Goal: Task Accomplishment & Management: Manage account settings

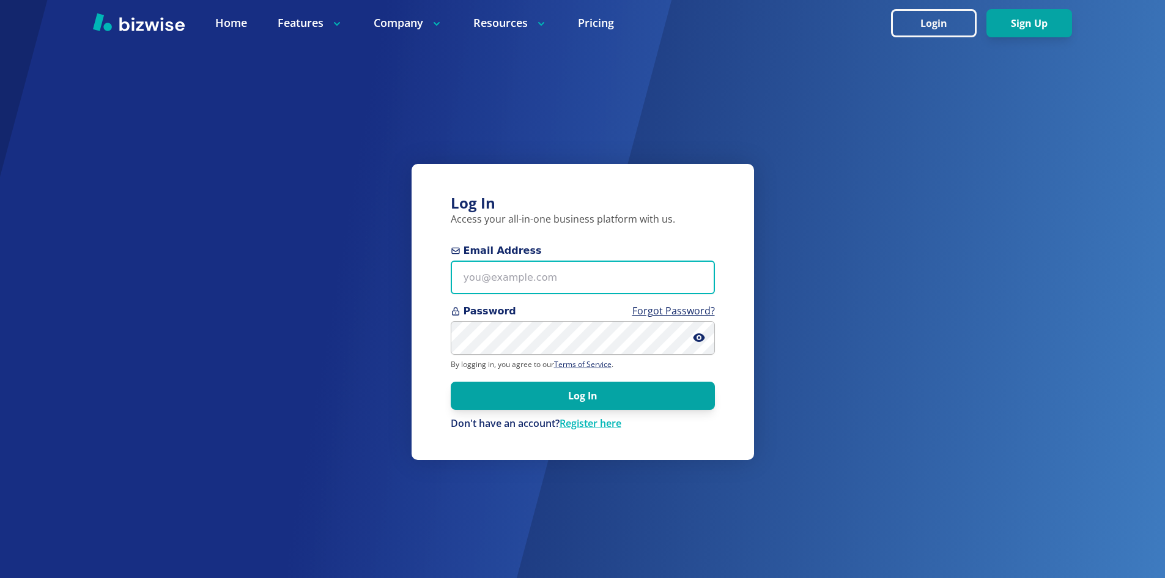
type input "[EMAIL_ADDRESS][DOMAIN_NAME]"
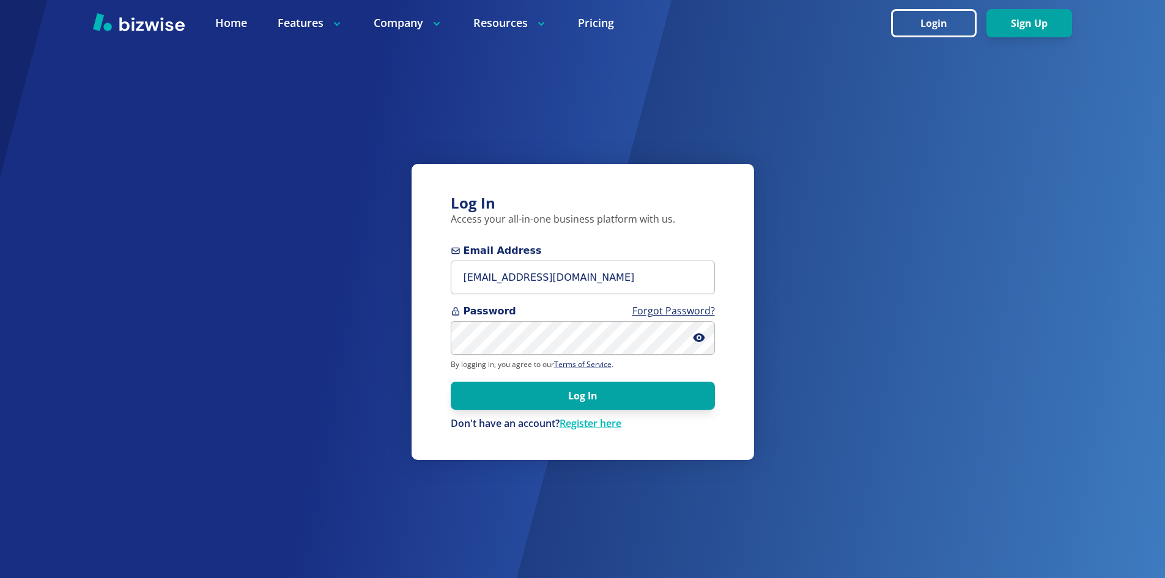
click at [576, 398] on button "Log In" at bounding box center [583, 396] width 264 height 28
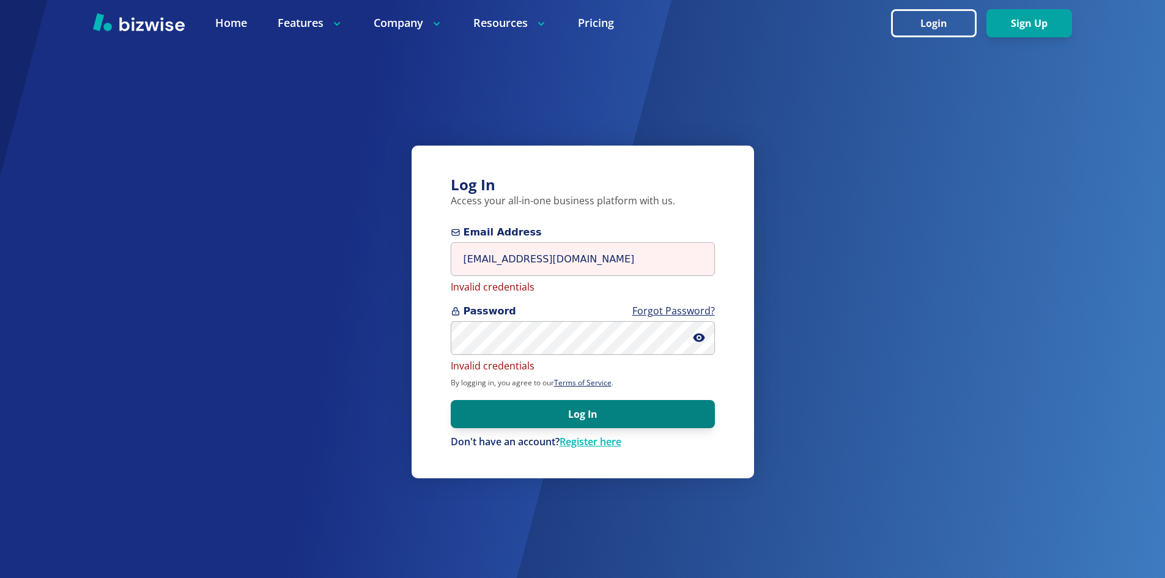
click at [561, 424] on button "Log In" at bounding box center [583, 414] width 264 height 28
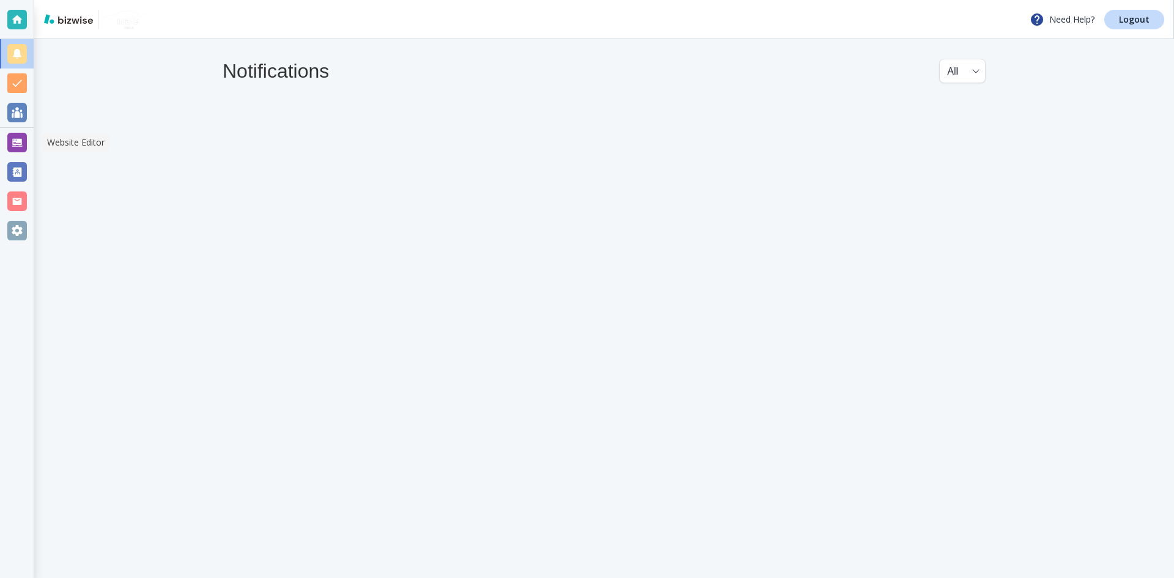
click at [19, 143] on div at bounding box center [17, 143] width 20 height 20
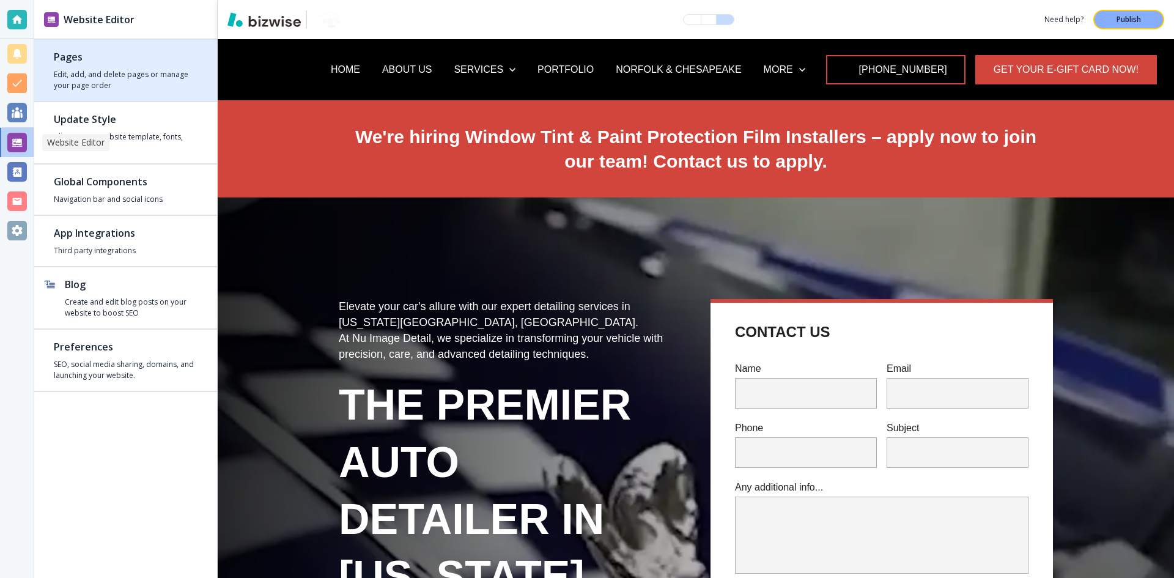
click at [102, 83] on h4 "Edit, add, and delete pages or manage your page order" at bounding box center [126, 80] width 144 height 22
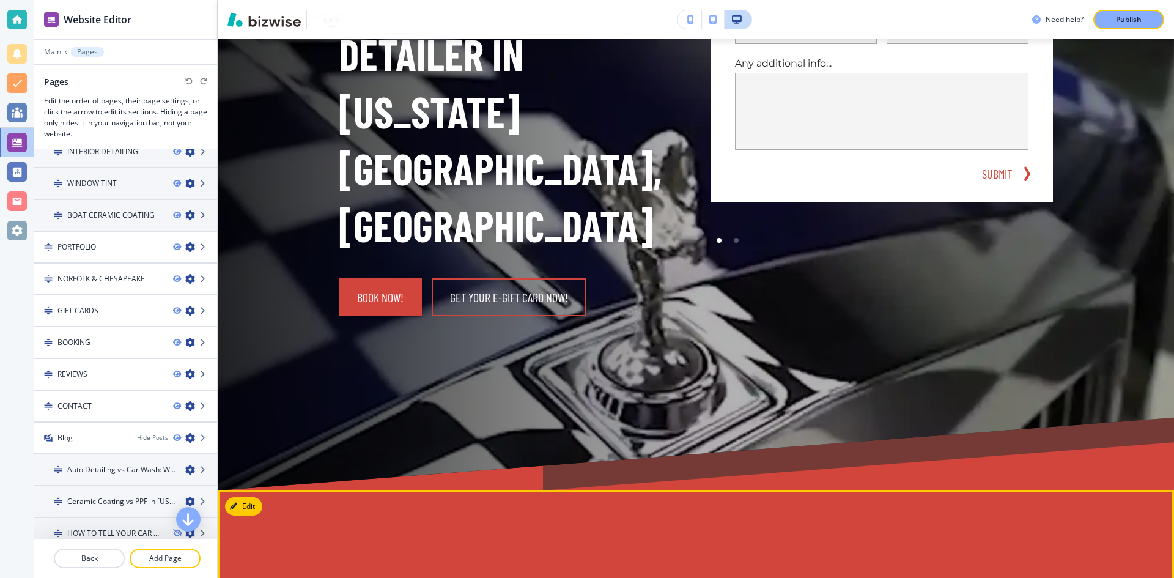
scroll to position [419, 0]
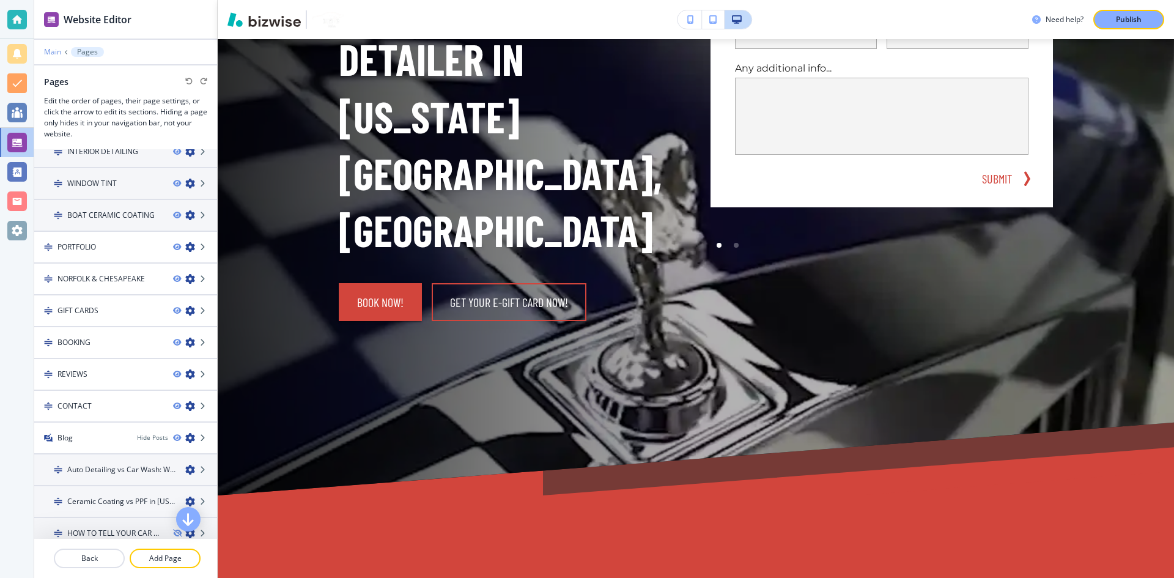
click at [52, 54] on p "Main" at bounding box center [52, 52] width 17 height 9
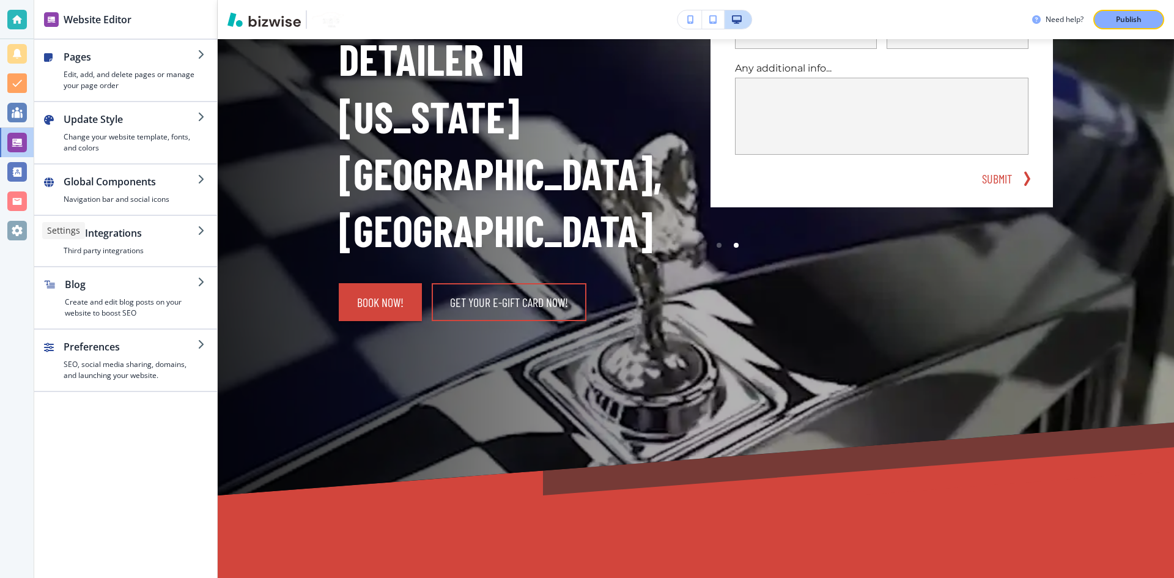
click at [21, 224] on div at bounding box center [17, 231] width 20 height 20
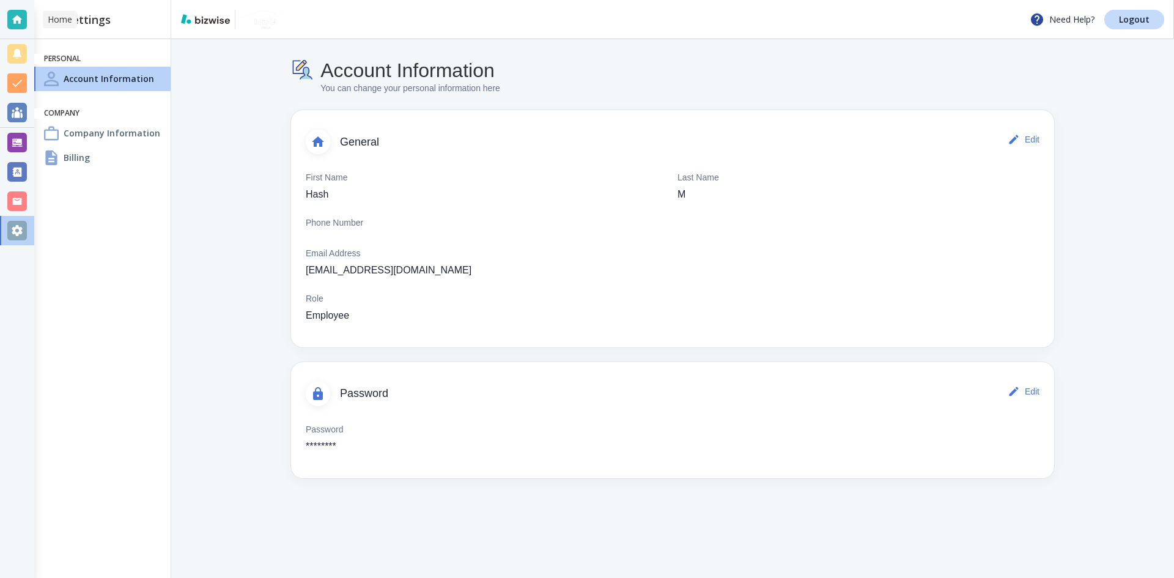
click at [27, 26] on div at bounding box center [17, 19] width 34 height 39
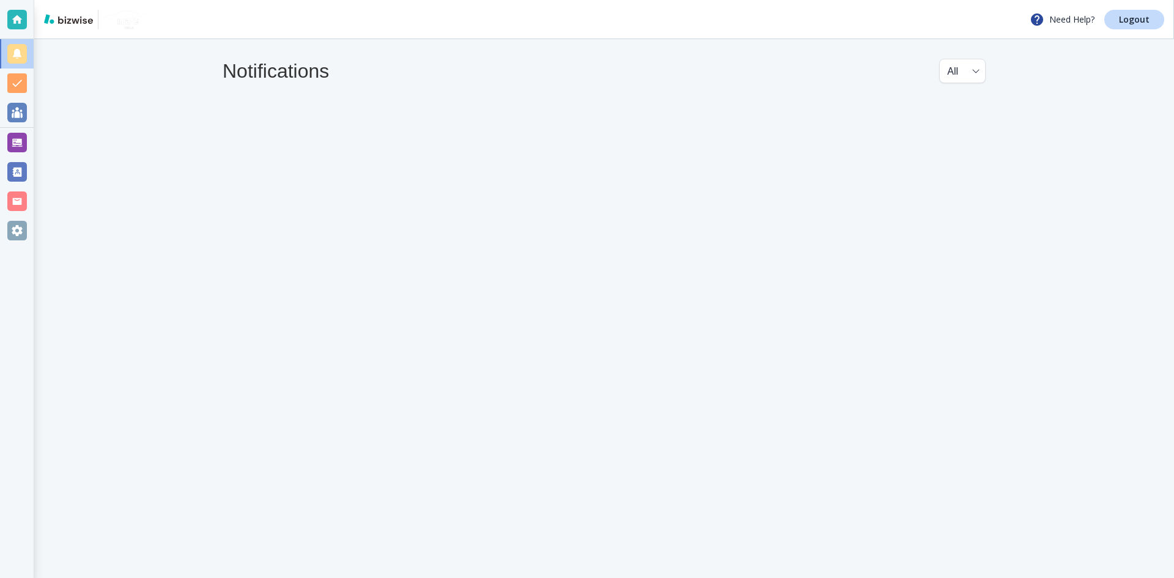
click at [984, 75] on div "All all ​" at bounding box center [963, 71] width 46 height 24
click at [976, 0] on body "Need Help? Logout Notifications All all ​ All" at bounding box center [587, 0] width 1174 height 0
click at [15, 83] on div at bounding box center [587, 289] width 1174 height 578
click at [15, 108] on div at bounding box center [17, 113] width 20 height 20
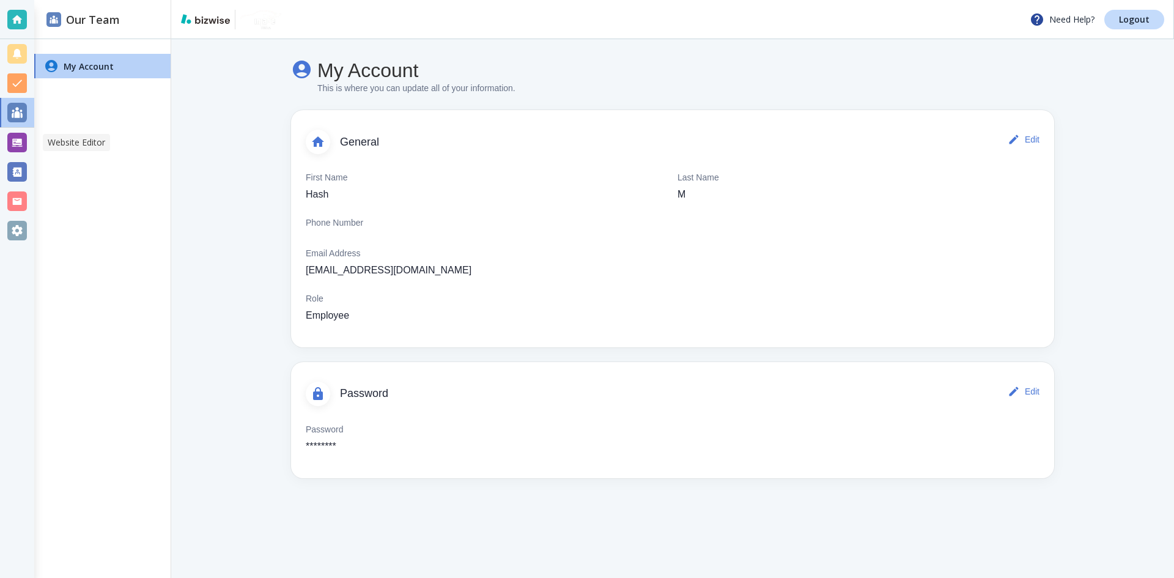
click at [17, 149] on div at bounding box center [17, 143] width 20 height 20
click at [17, 179] on div at bounding box center [17, 172] width 20 height 20
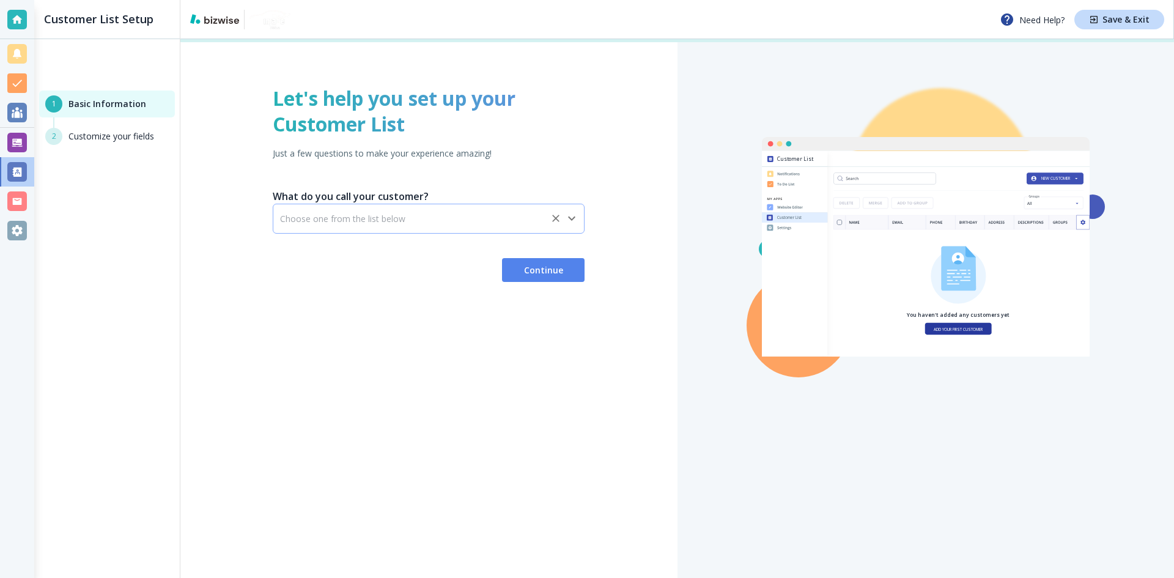
click at [365, 217] on input "text" at bounding box center [412, 218] width 265 height 10
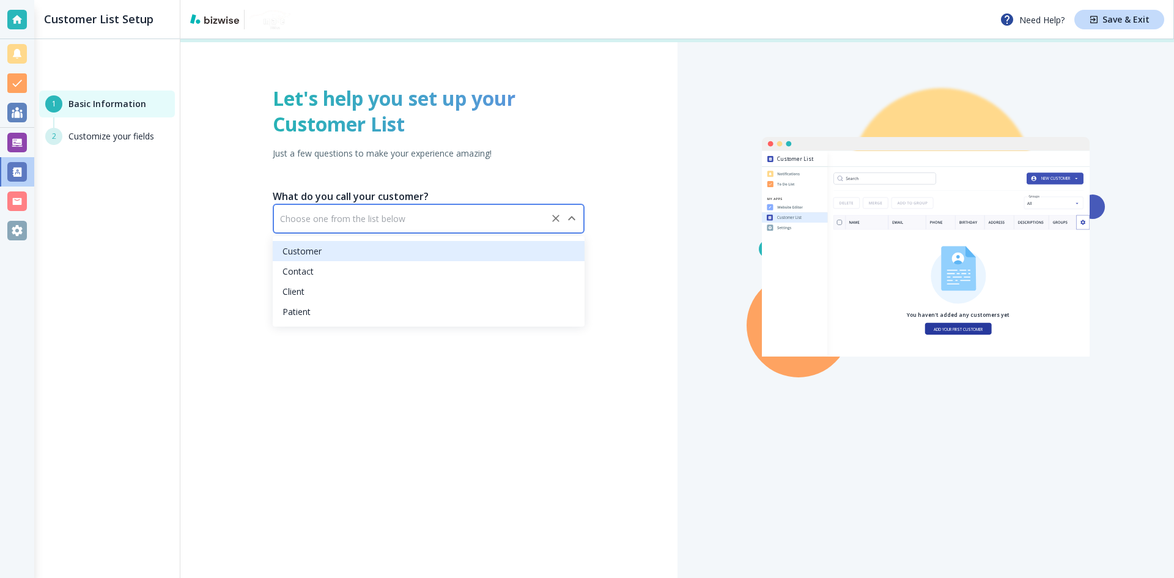
click at [21, 198] on div at bounding box center [17, 201] width 20 height 20
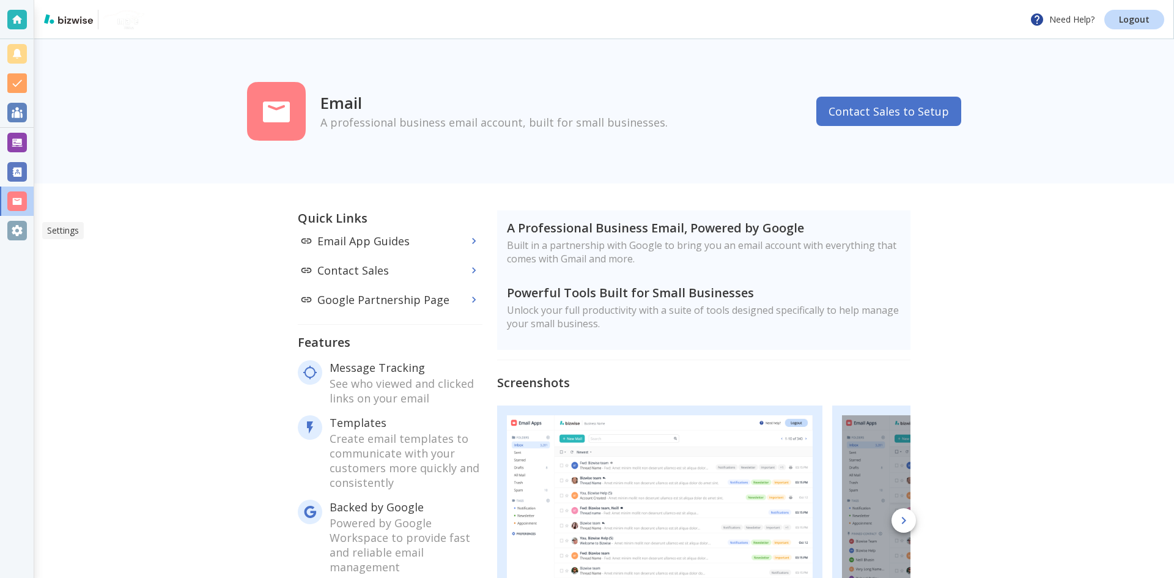
click at [16, 225] on div at bounding box center [17, 231] width 20 height 20
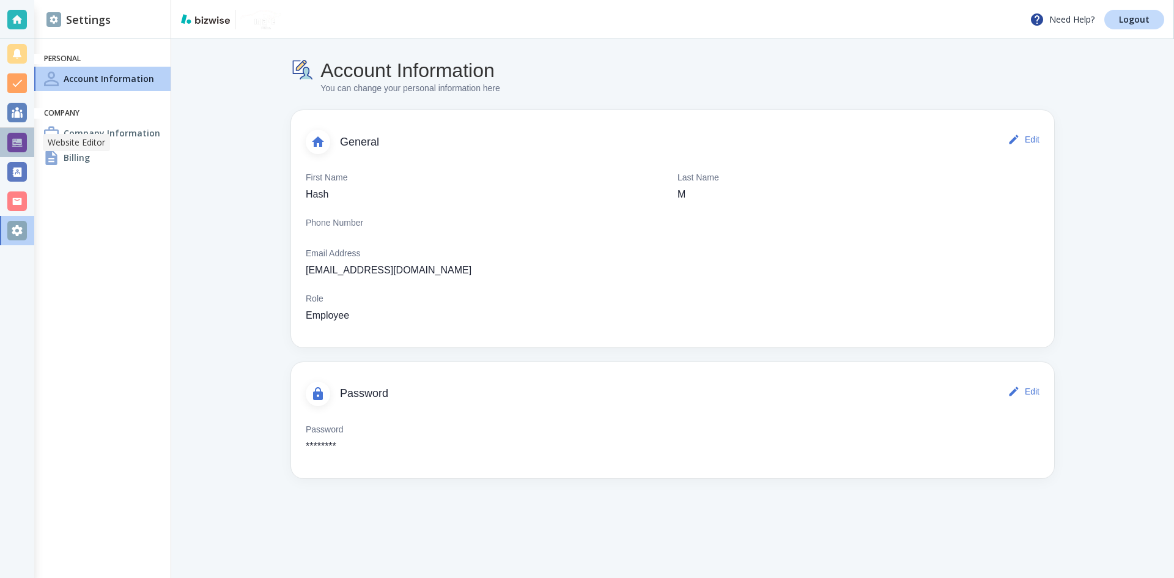
click at [14, 141] on div at bounding box center [17, 143] width 20 height 20
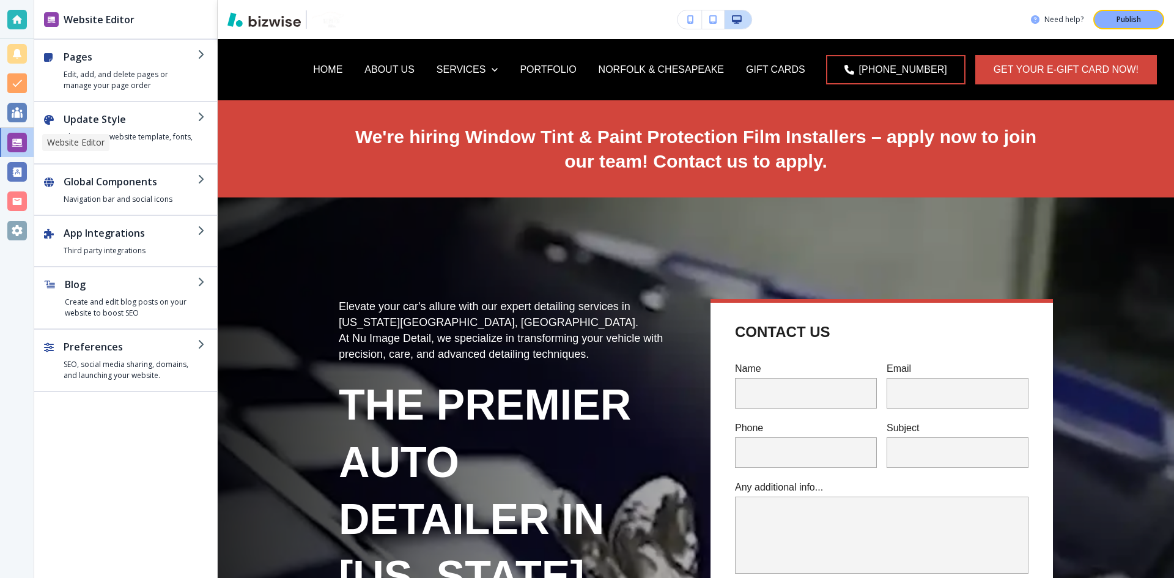
click at [16, 139] on div at bounding box center [17, 143] width 20 height 20
click at [21, 103] on div at bounding box center [17, 113] width 20 height 20
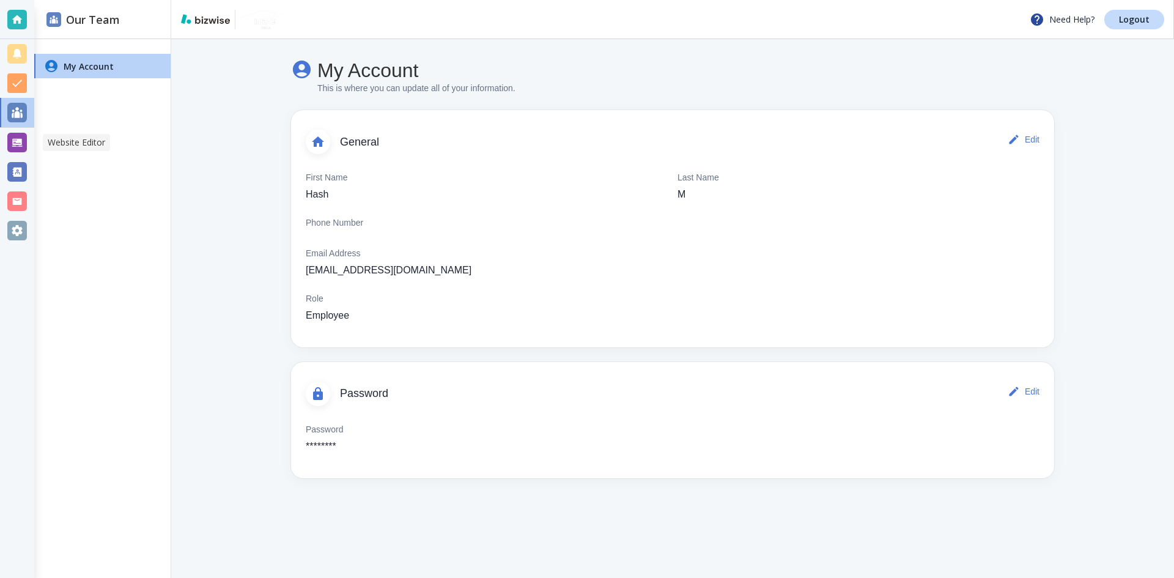
click at [11, 139] on div at bounding box center [17, 143] width 20 height 20
click at [20, 144] on div at bounding box center [17, 143] width 20 height 20
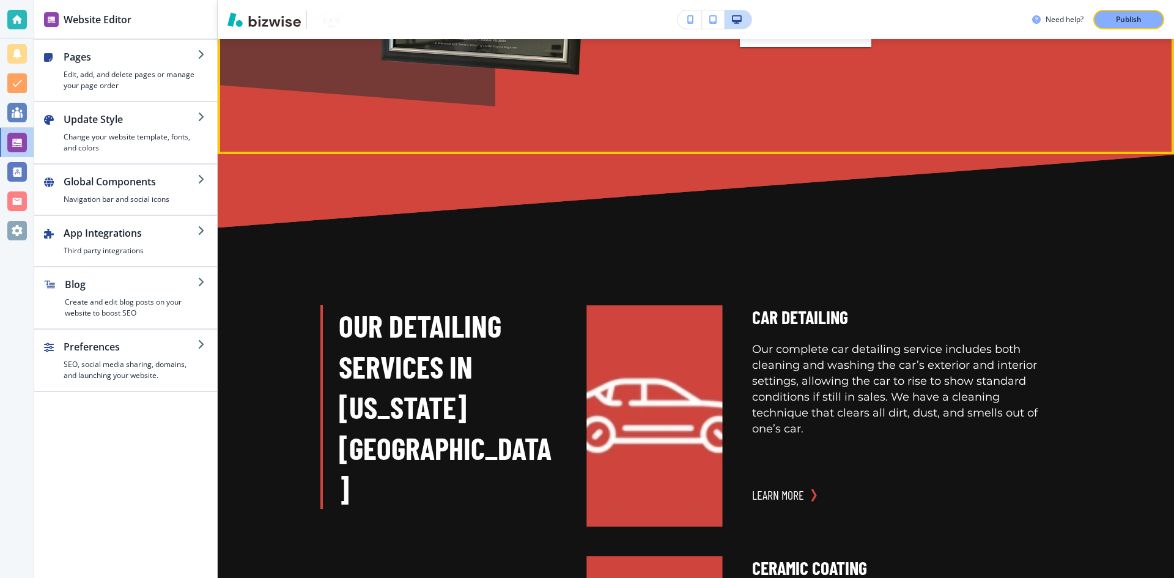
scroll to position [1305, 0]
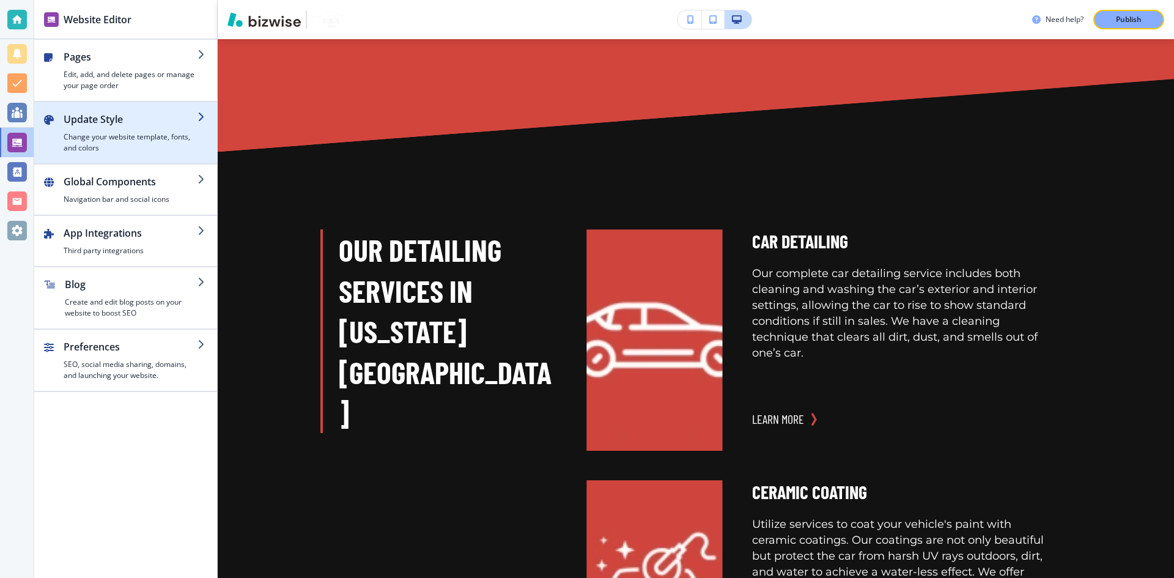
click at [135, 138] on h4 "Change your website template, fonts, and colors" at bounding box center [131, 143] width 134 height 22
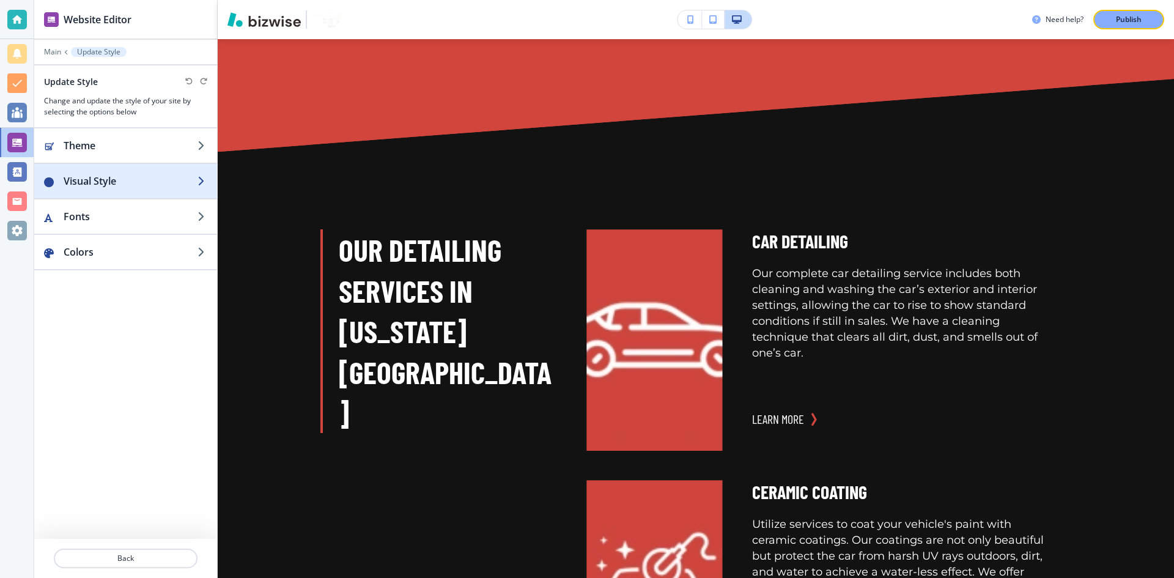
click at [116, 177] on h2 "Visual Style" at bounding box center [131, 181] width 134 height 15
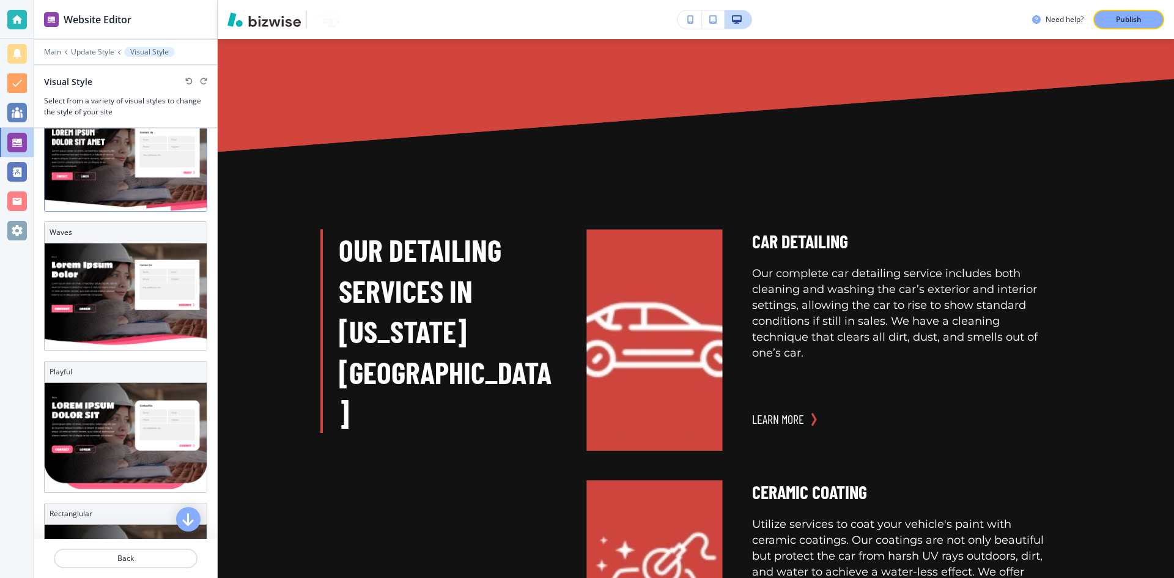
scroll to position [210, 0]
click at [128, 284] on img at bounding box center [126, 296] width 162 height 107
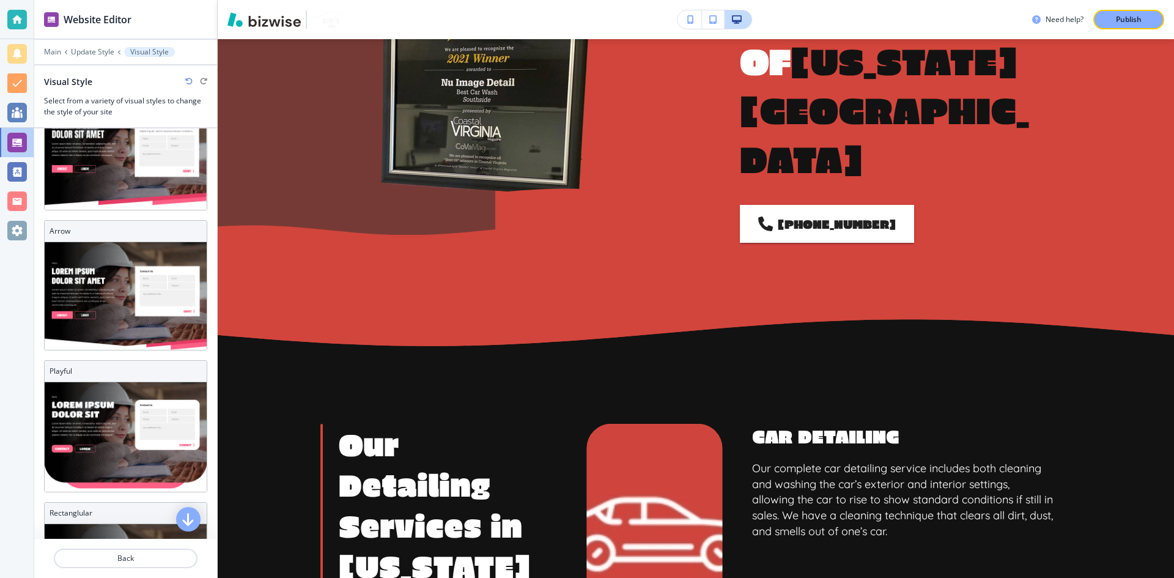
scroll to position [0, 0]
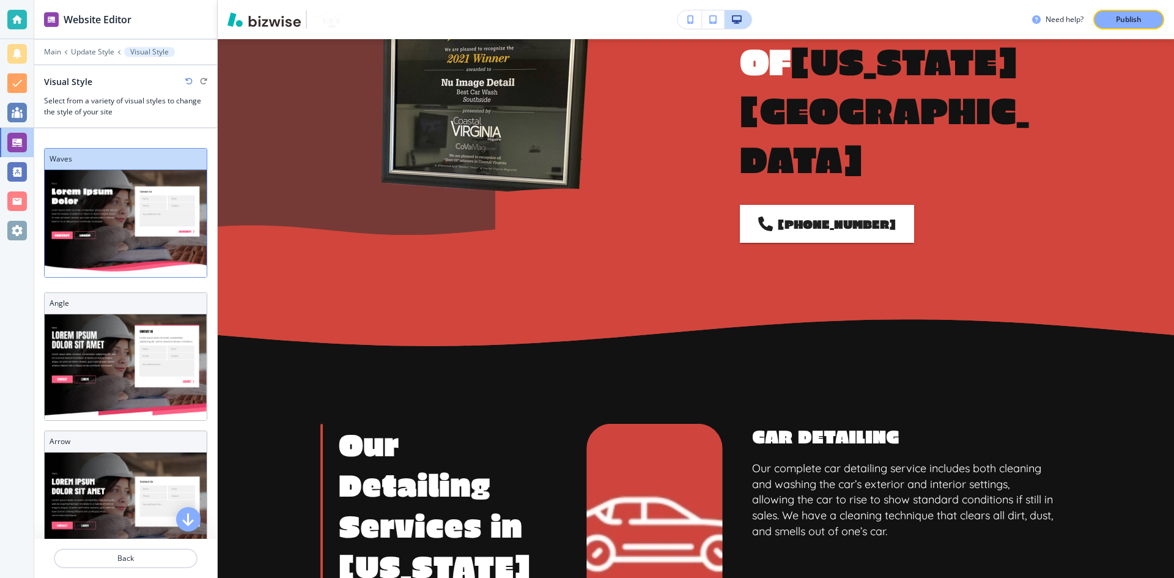
click at [96, 195] on img at bounding box center [126, 223] width 162 height 107
click at [91, 338] on img at bounding box center [126, 367] width 162 height 106
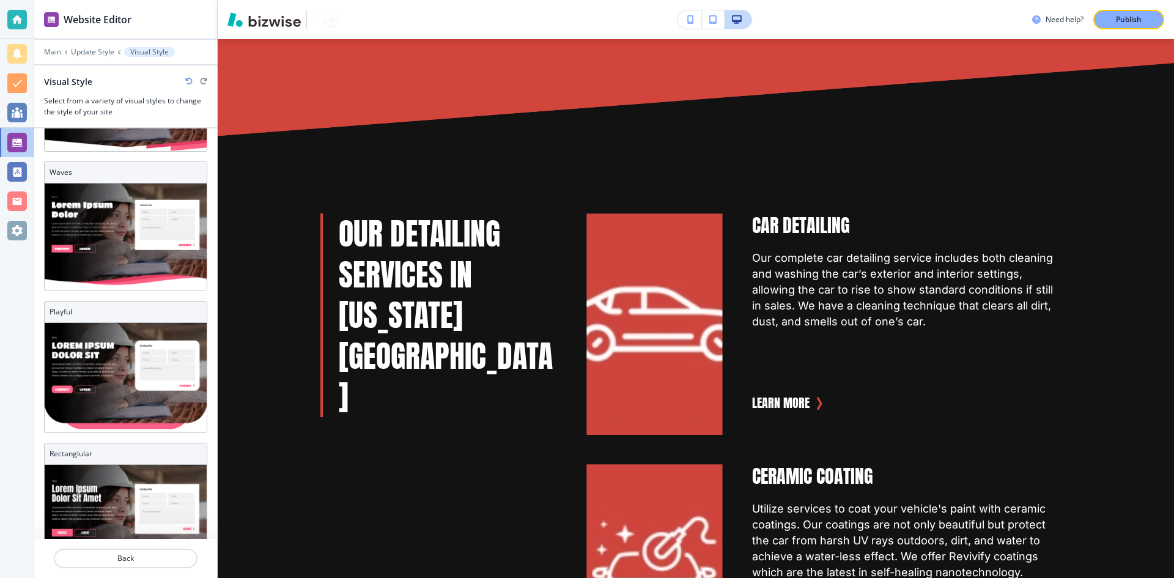
scroll to position [305, 0]
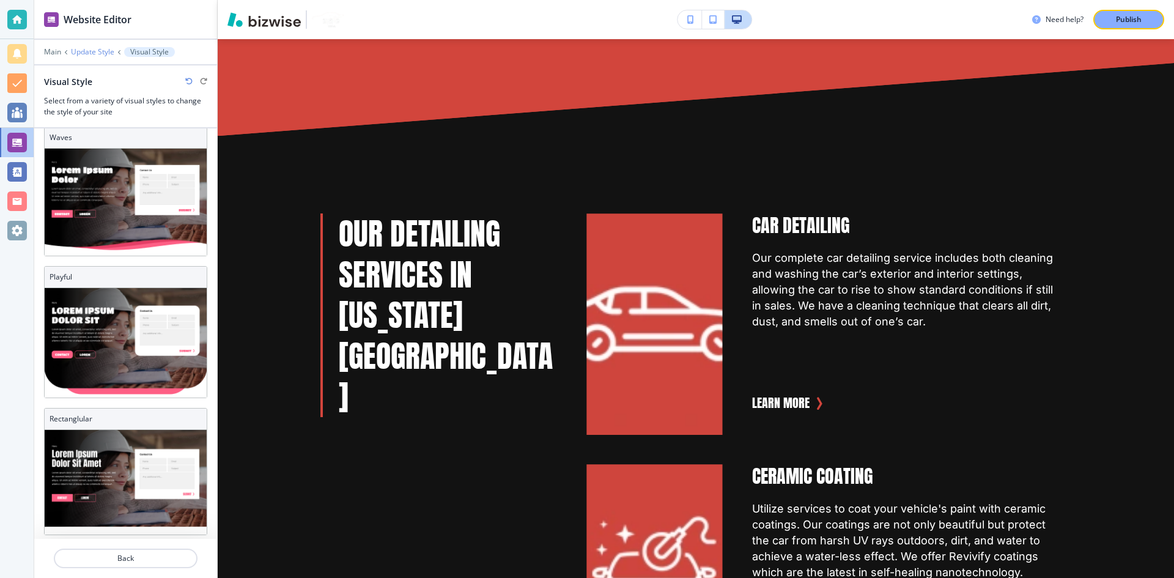
click at [92, 54] on p "Update Style" at bounding box center [92, 52] width 43 height 9
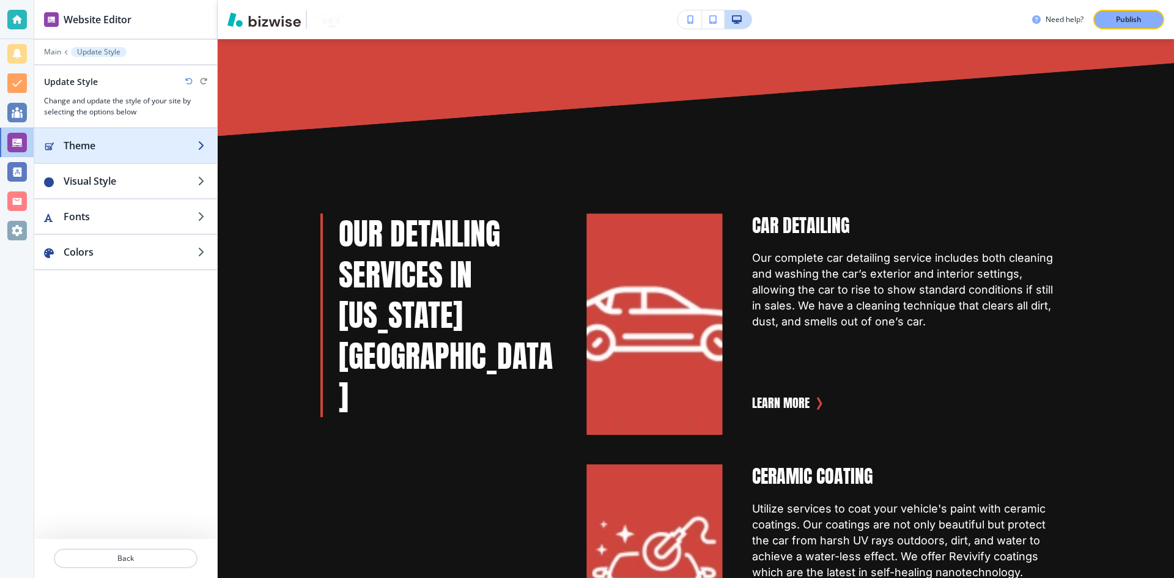
click at [100, 143] on h2 "Theme" at bounding box center [131, 145] width 134 height 15
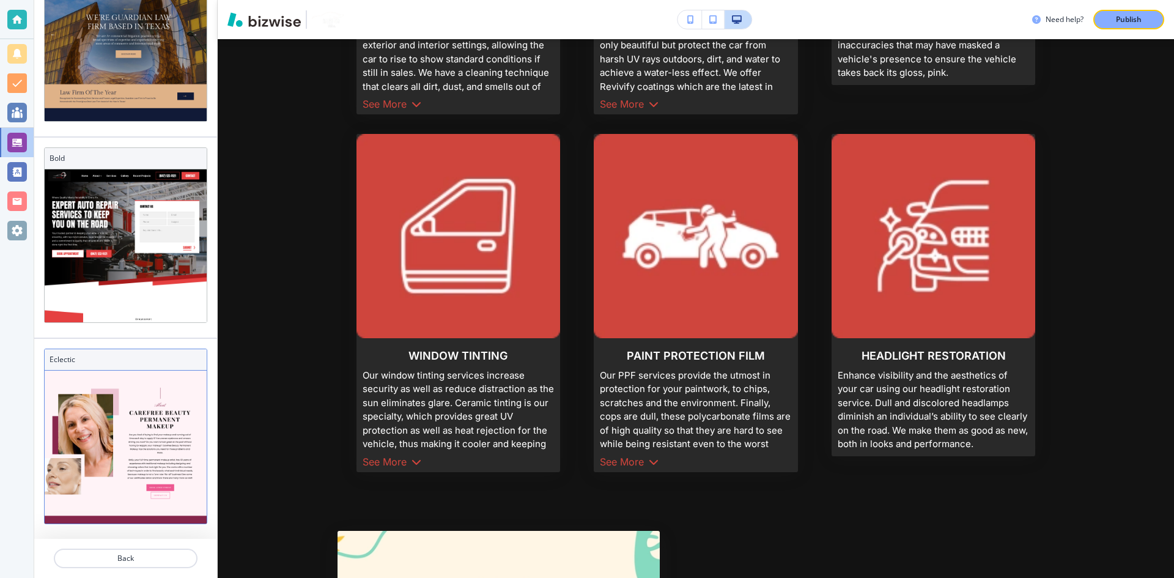
scroll to position [147, 0]
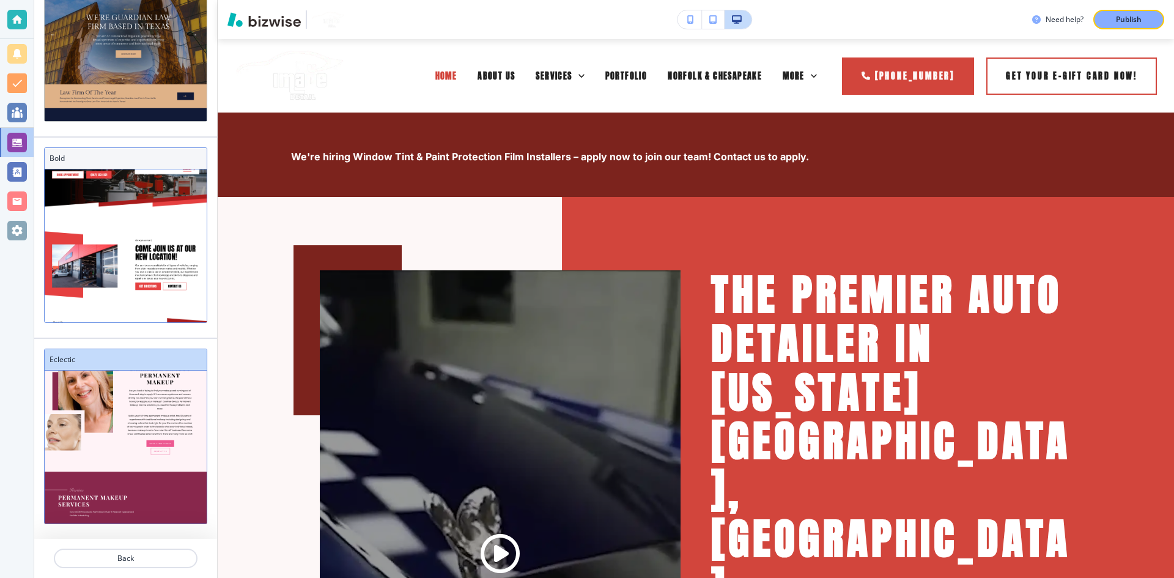
scroll to position [92, 0]
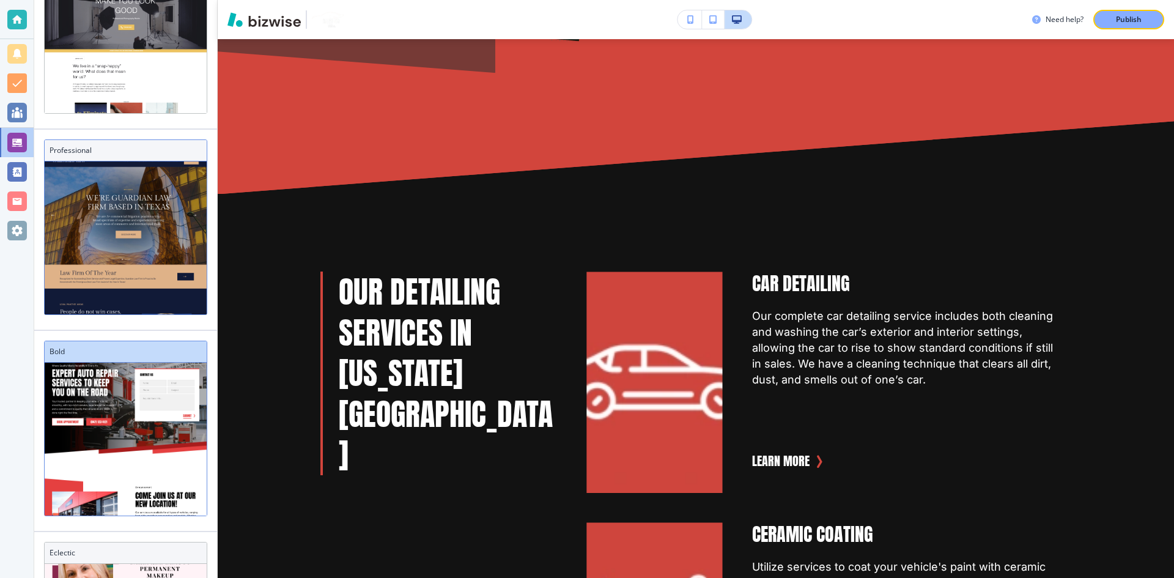
scroll to position [28, 0]
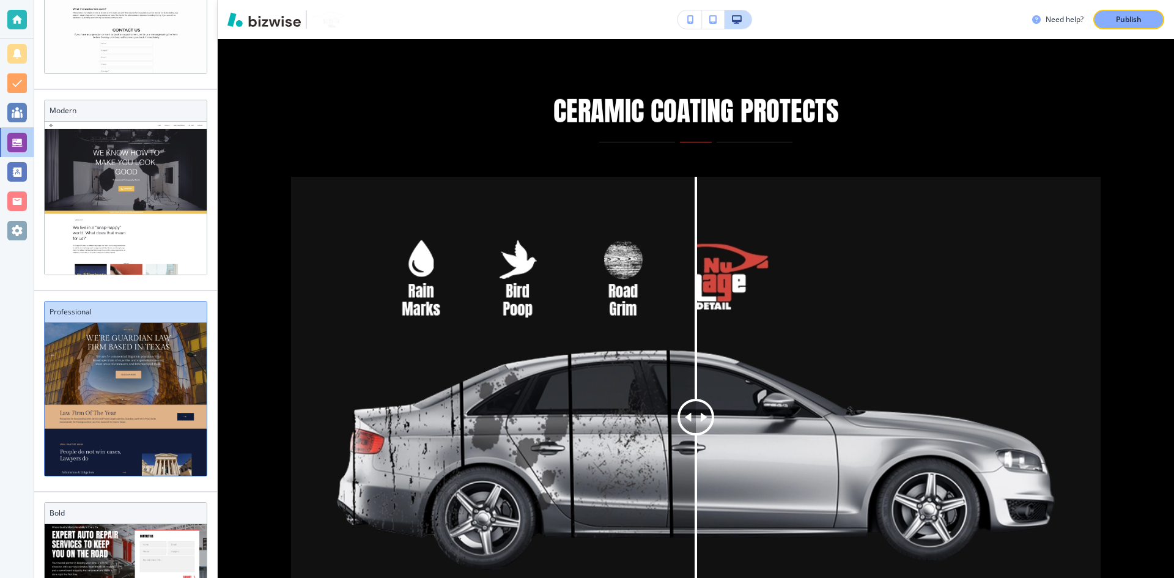
scroll to position [435, 0]
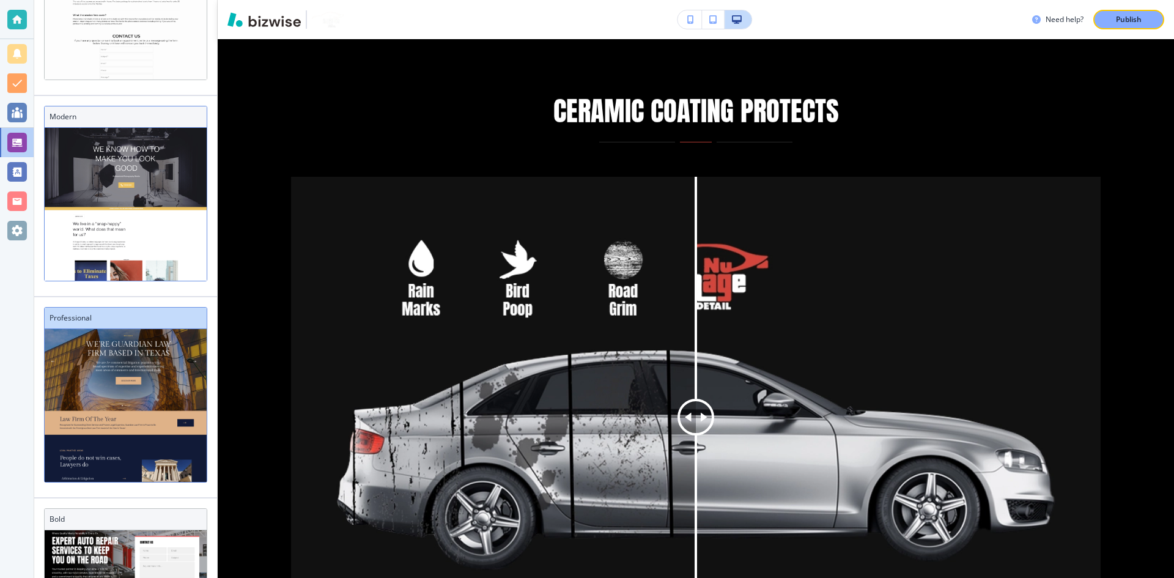
click at [125, 209] on img at bounding box center [126, 491] width 162 height 747
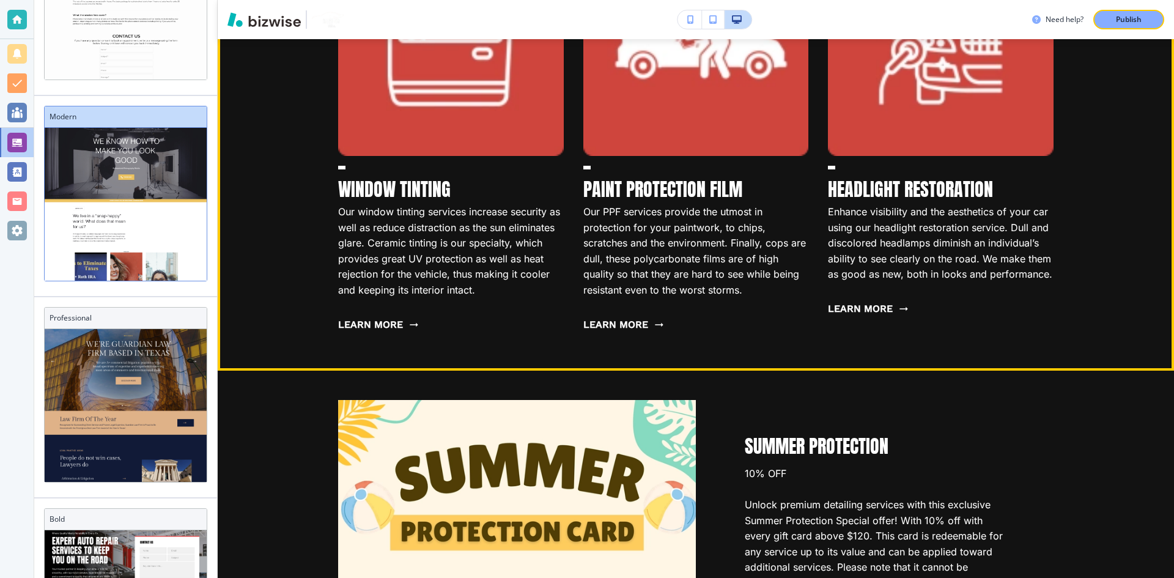
scroll to position [0, 0]
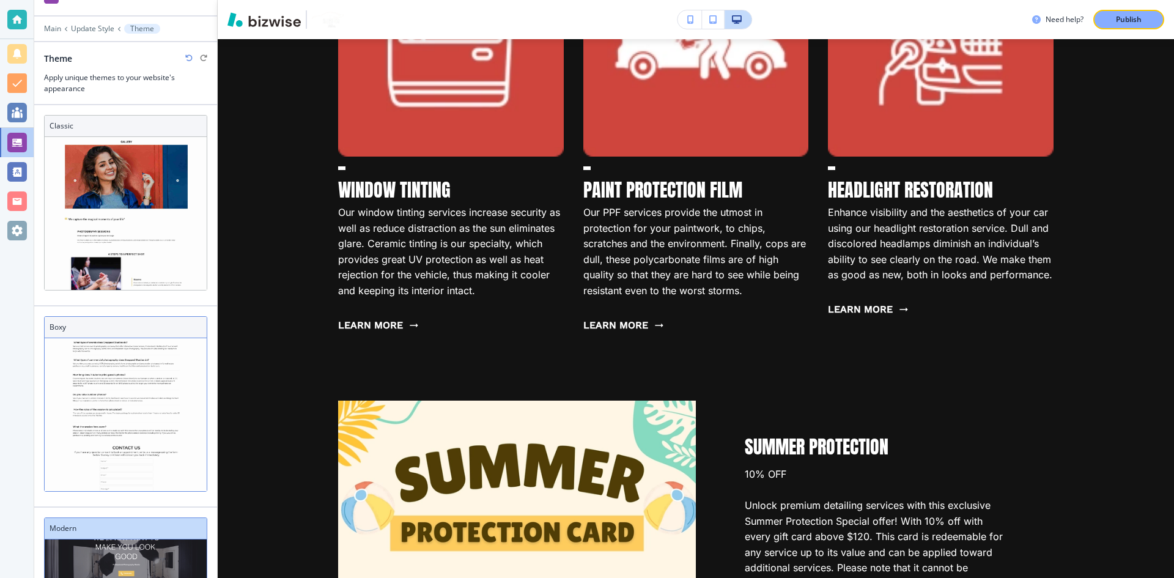
click at [114, 377] on img at bounding box center [126, 33] width 162 height 1184
